Goal: Book appointment/travel/reservation

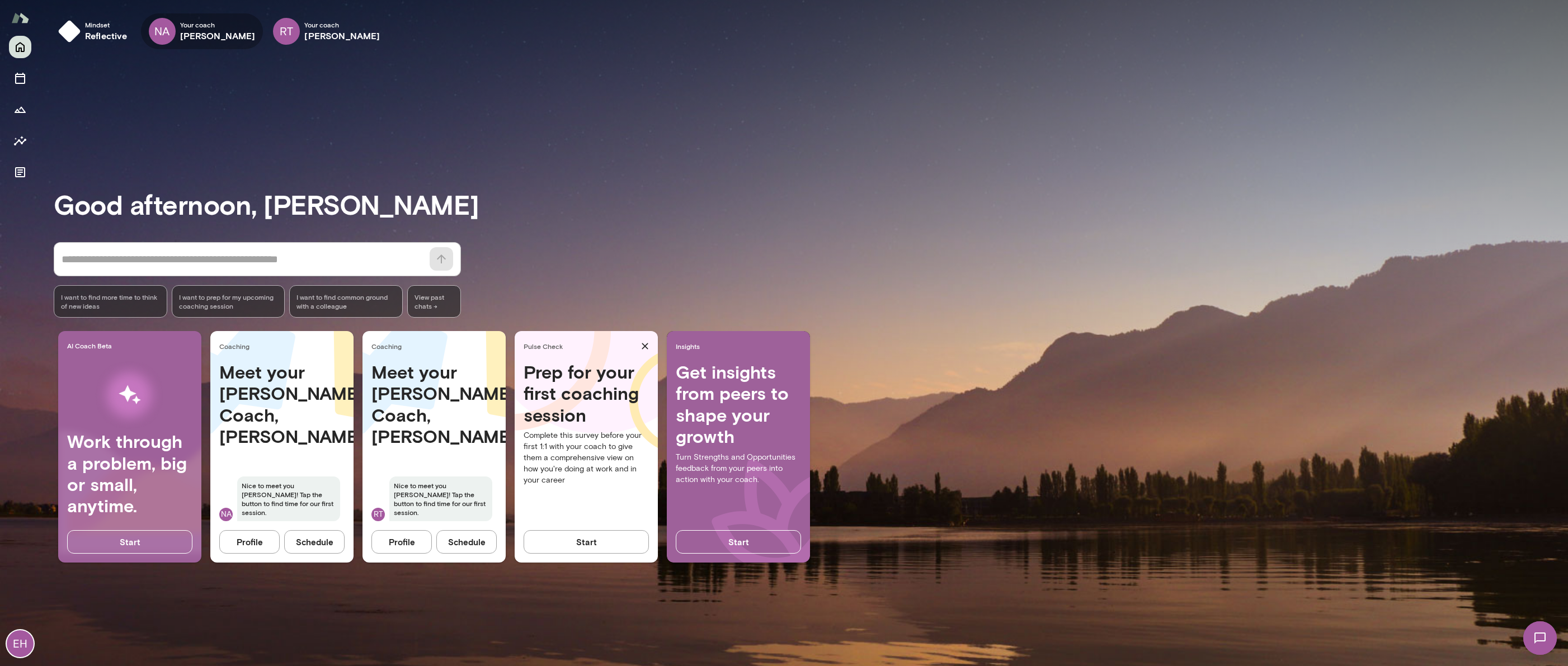
click at [0, 0] on icon "button" at bounding box center [0, 0] width 0 height 0
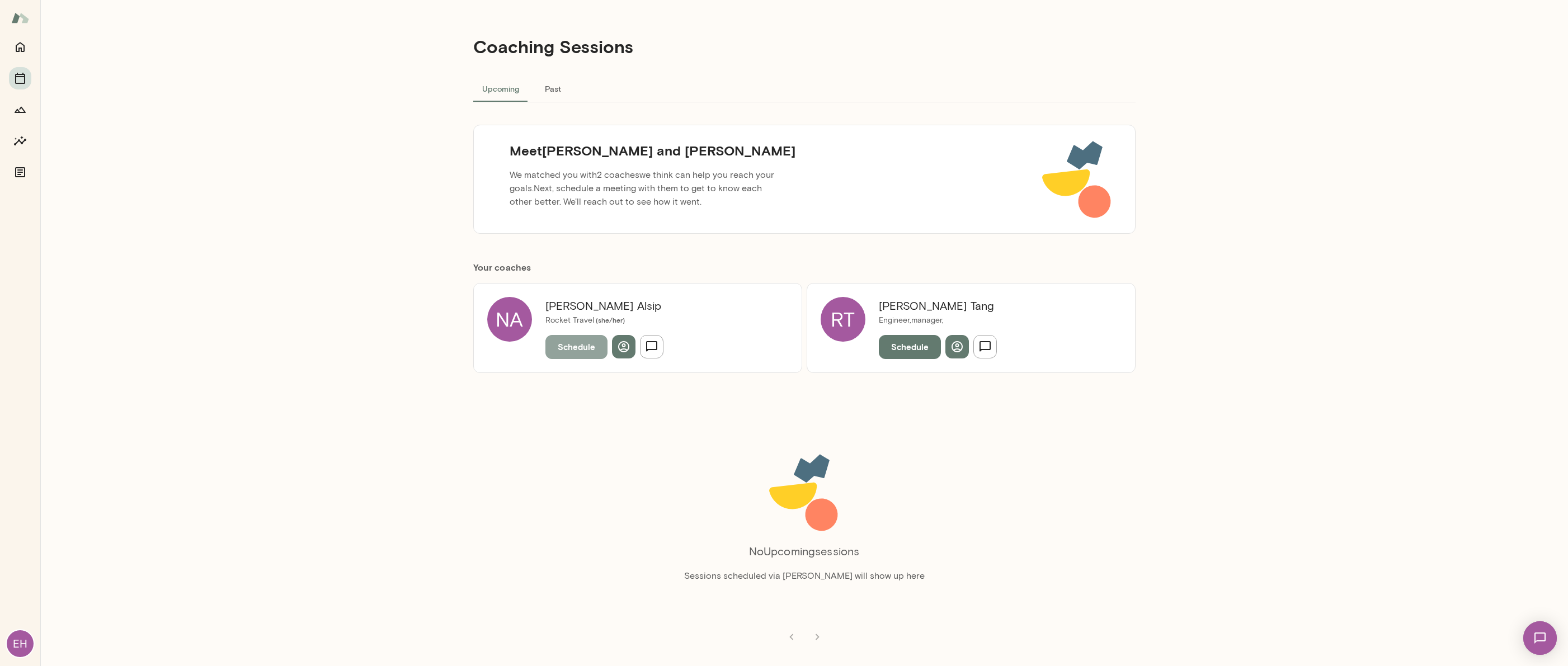
click at [566, 345] on button "Schedule" at bounding box center [576, 346] width 62 height 24
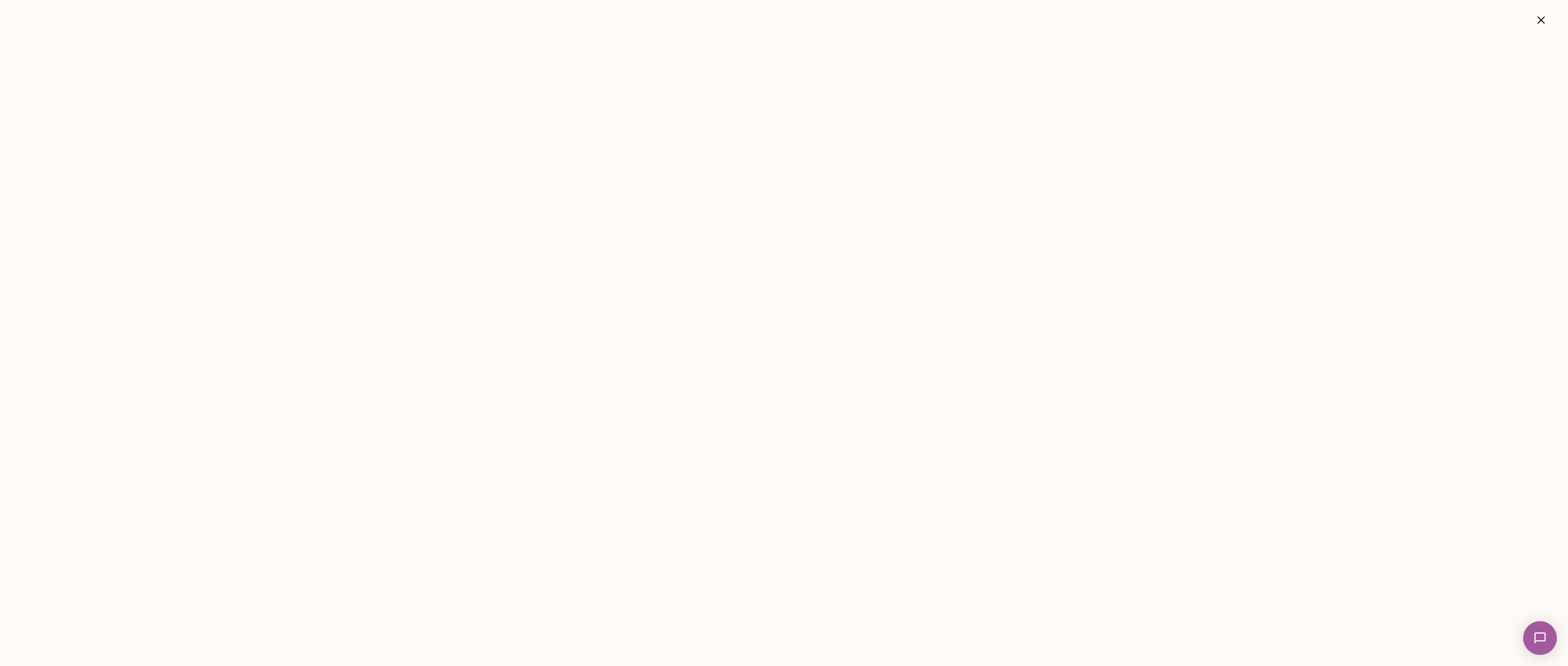
click at [1541, 15] on icon "button" at bounding box center [1541, 20] width 13 height 13
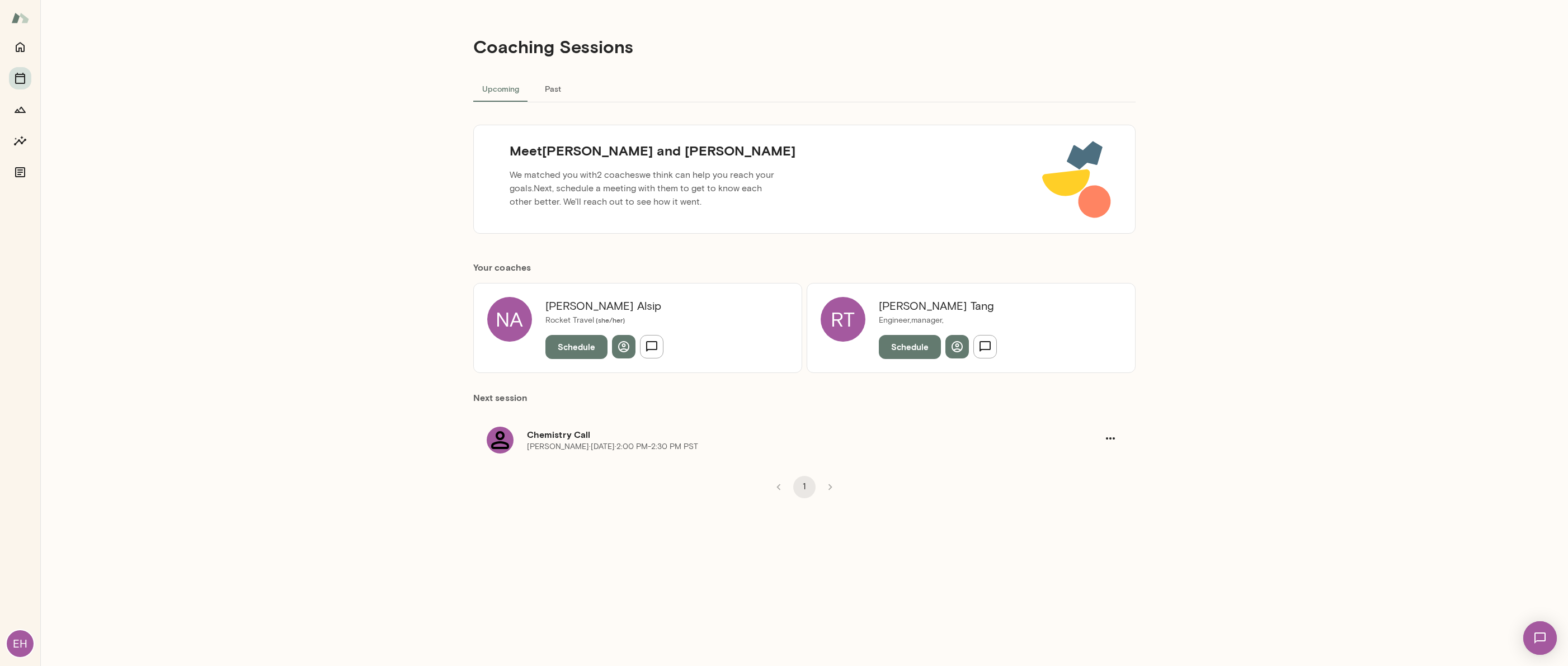
click at [904, 351] on button "Schedule" at bounding box center [909, 346] width 62 height 24
